Goal: Information Seeking & Learning: Learn about a topic

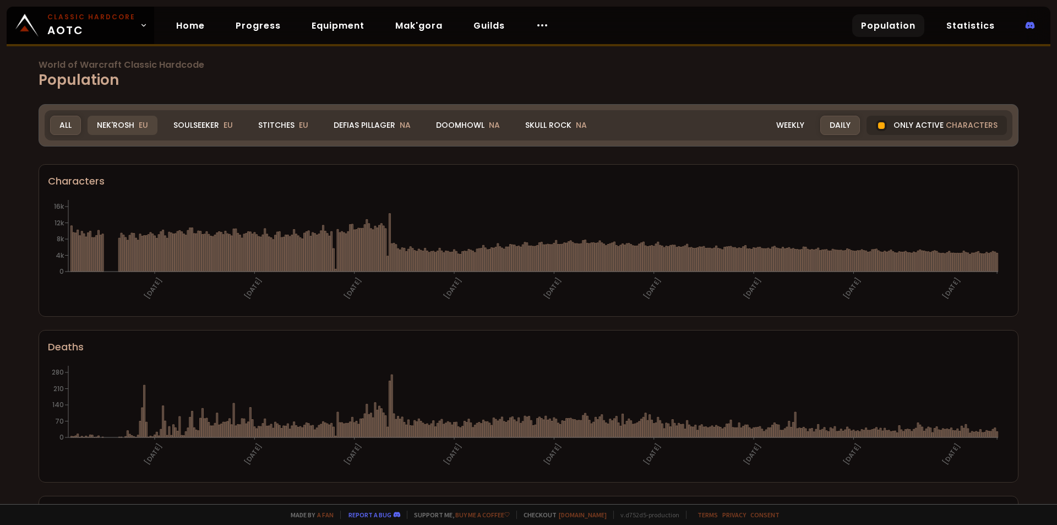
click at [138, 118] on div "Nek'Rosh EU" at bounding box center [123, 125] width 70 height 19
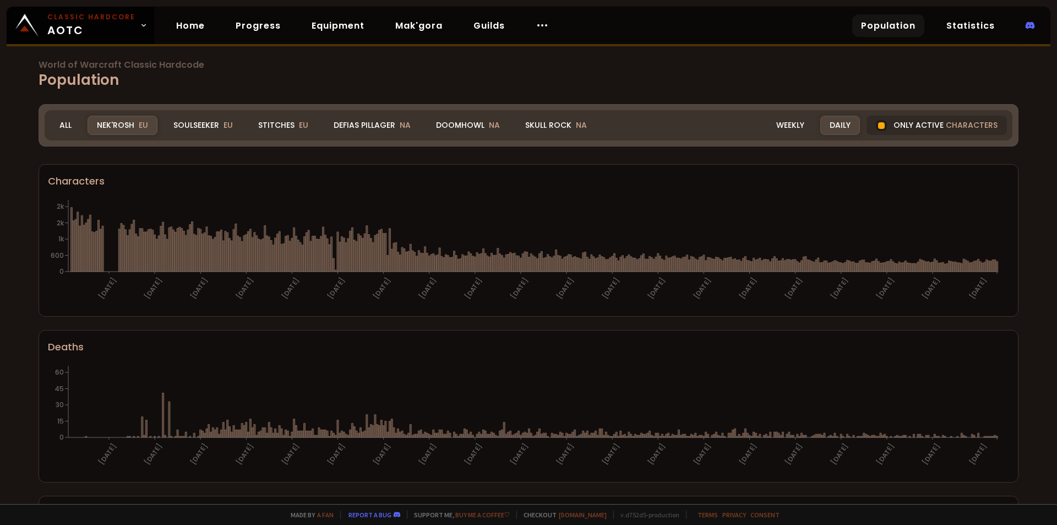
scroll to position [41, 0]
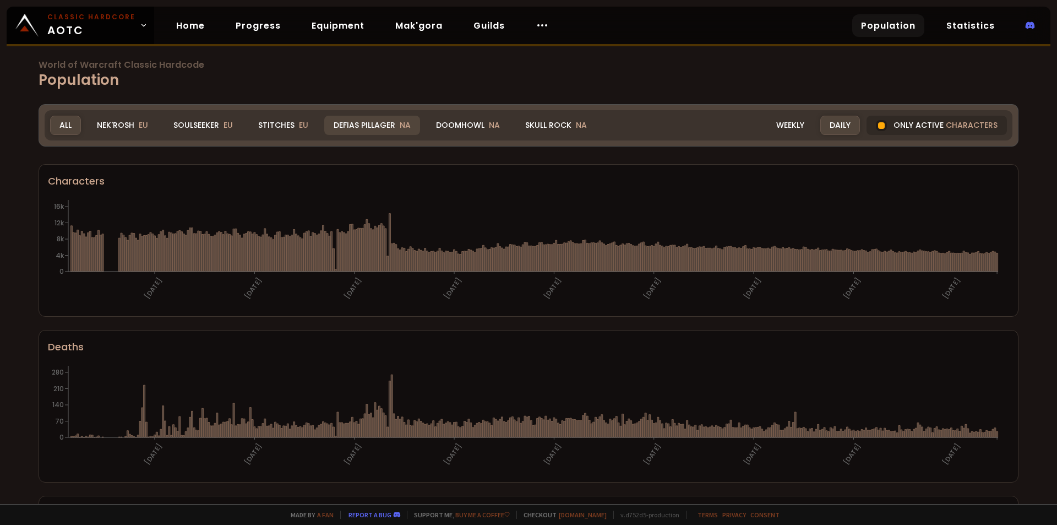
click at [358, 133] on div "Defias Pillager NA" at bounding box center [372, 125] width 96 height 19
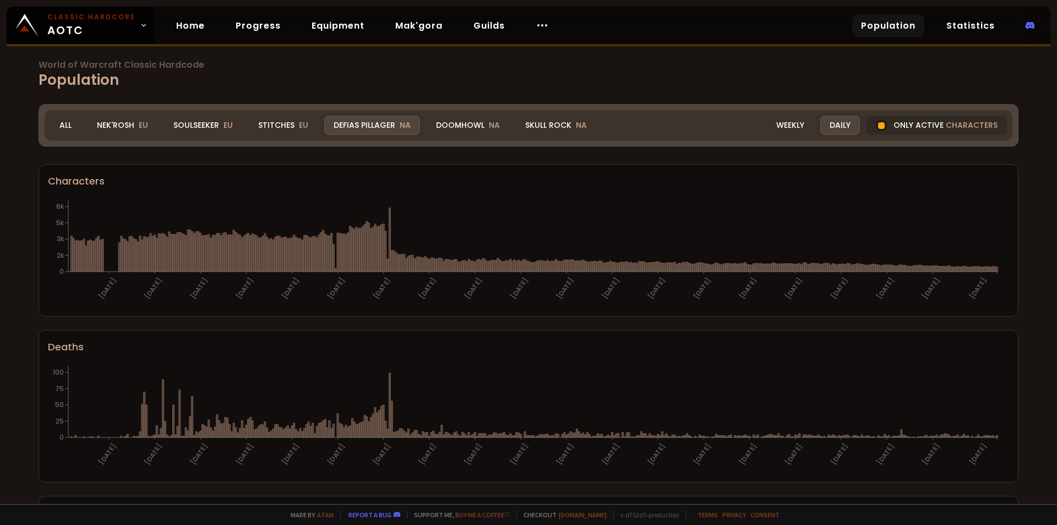
click at [455, 116] on div "Doomhowl NA" at bounding box center [468, 125] width 83 height 19
